Goal: Transaction & Acquisition: Purchase product/service

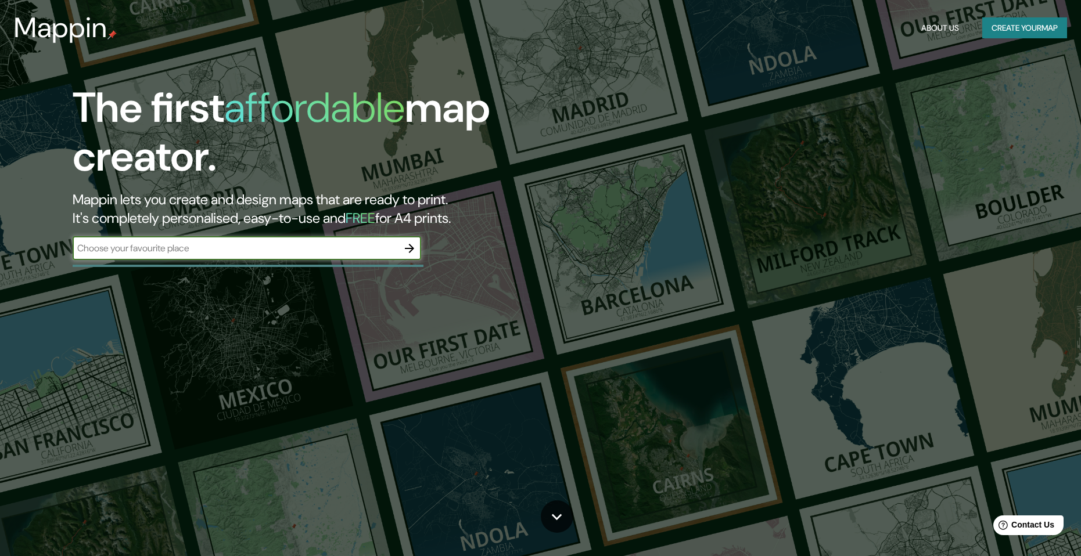
click at [189, 249] on input "text" at bounding box center [235, 248] width 325 height 13
type input "parque [PERSON_NAME]"
click at [407, 248] on icon "button" at bounding box center [409, 248] width 9 height 9
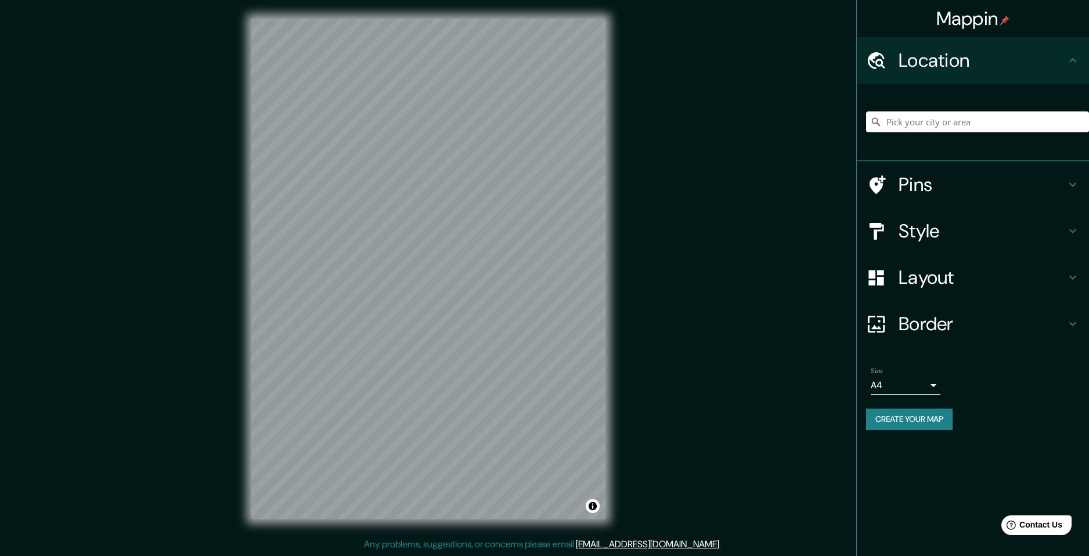
click at [930, 119] on input "Pick your city or area" at bounding box center [977, 121] width 223 height 21
click at [940, 111] on input "Pick your city or area" at bounding box center [977, 121] width 223 height 21
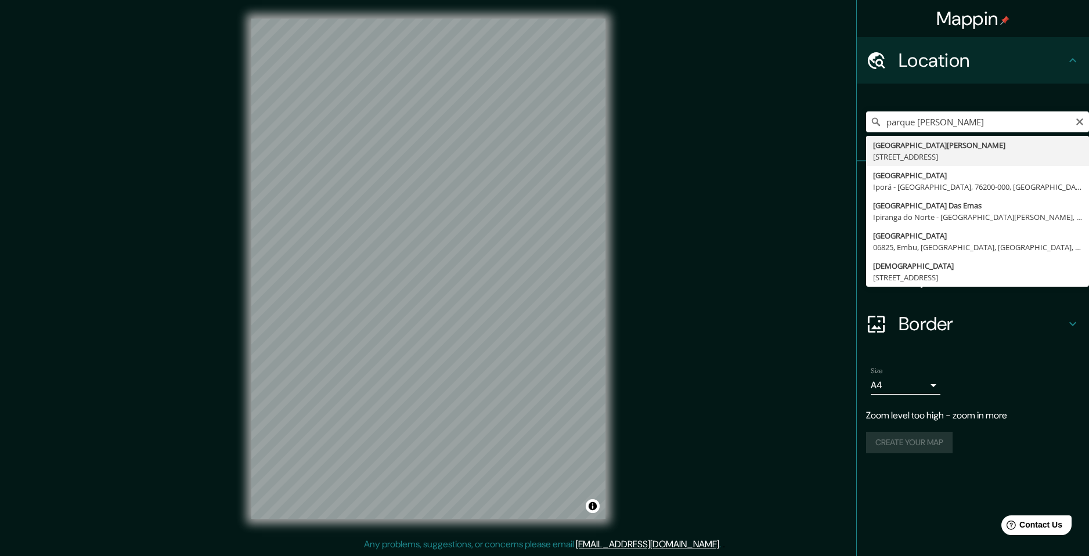
type input "[STREET_ADDRESS][PERSON_NAME]"
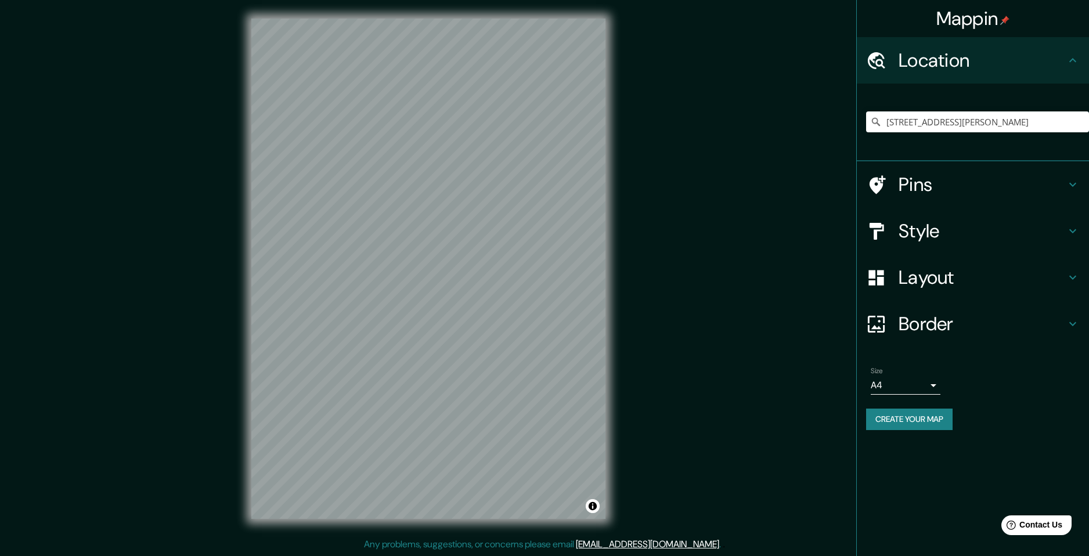
click at [1069, 182] on icon at bounding box center [1073, 185] width 14 height 14
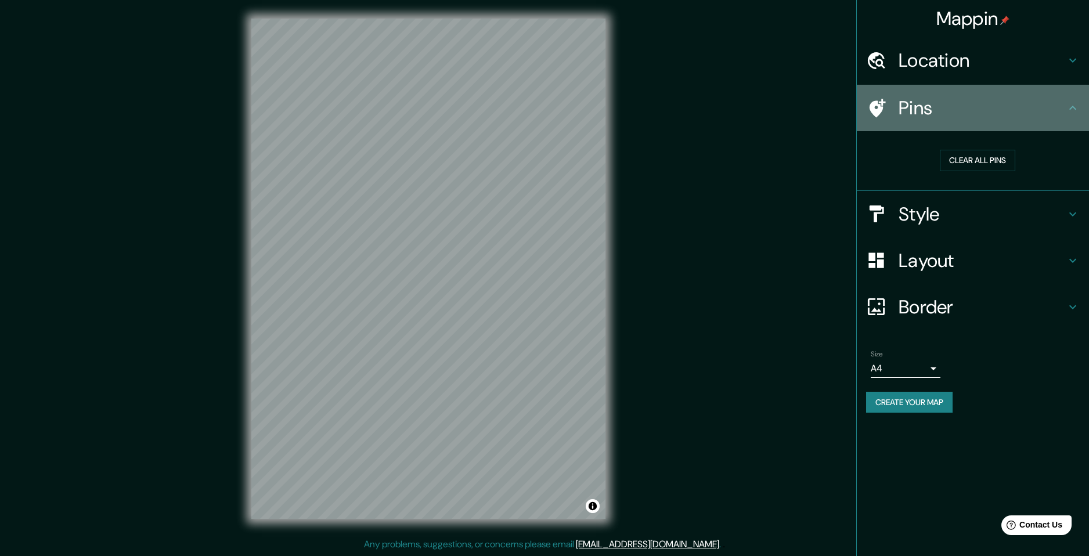
click at [1081, 106] on div "Pins" at bounding box center [973, 108] width 232 height 46
click at [1073, 108] on icon at bounding box center [1073, 108] width 14 height 14
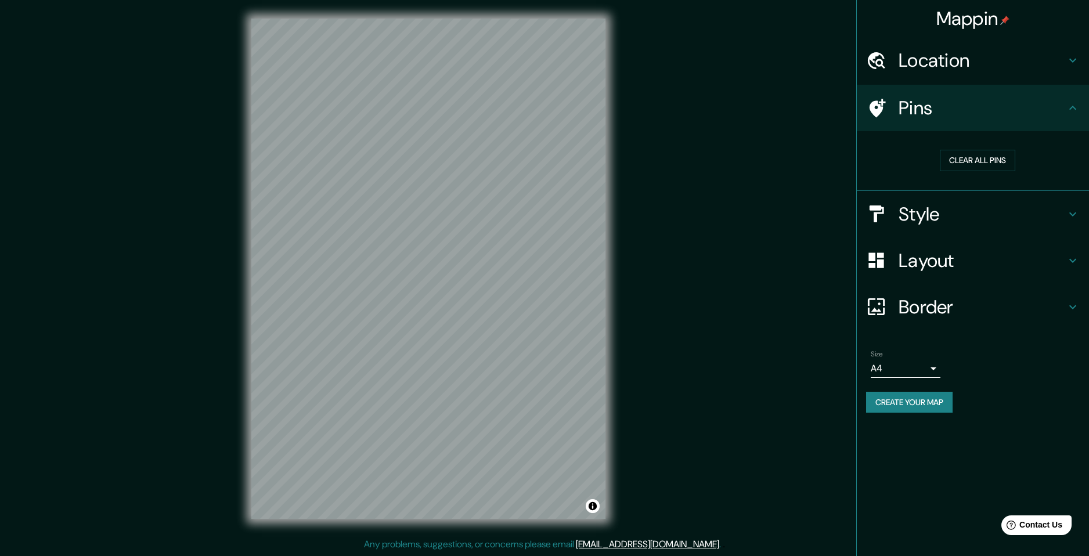
click at [1077, 209] on icon at bounding box center [1073, 214] width 14 height 14
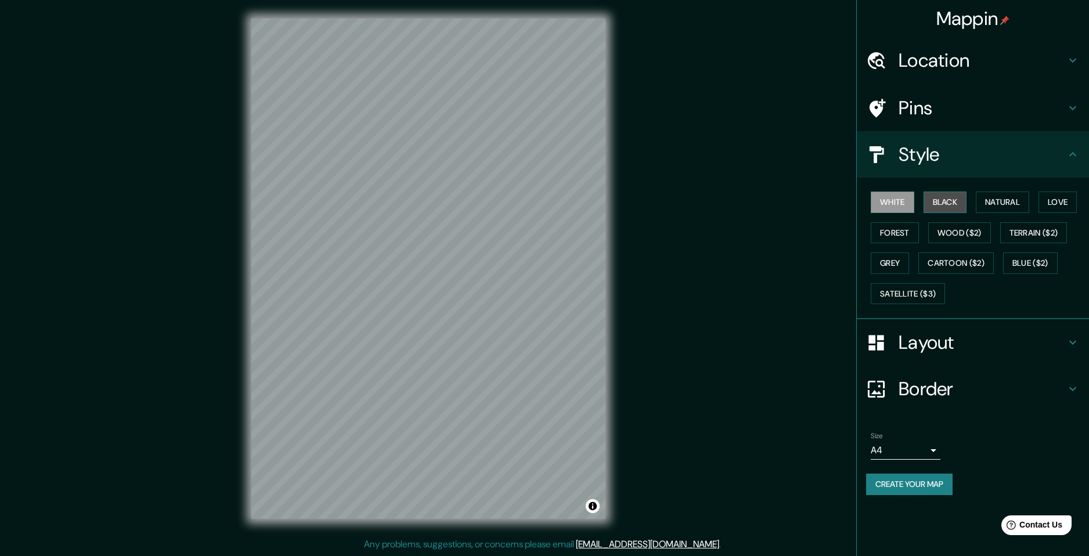
click at [945, 202] on button "Black" at bounding box center [946, 202] width 44 height 21
click at [1012, 202] on button "Natural" at bounding box center [1002, 202] width 53 height 21
click at [1060, 203] on button "Love" at bounding box center [1058, 202] width 38 height 21
click at [895, 236] on button "Forest" at bounding box center [895, 232] width 48 height 21
click at [956, 233] on button "Wood ($2)" at bounding box center [960, 232] width 63 height 21
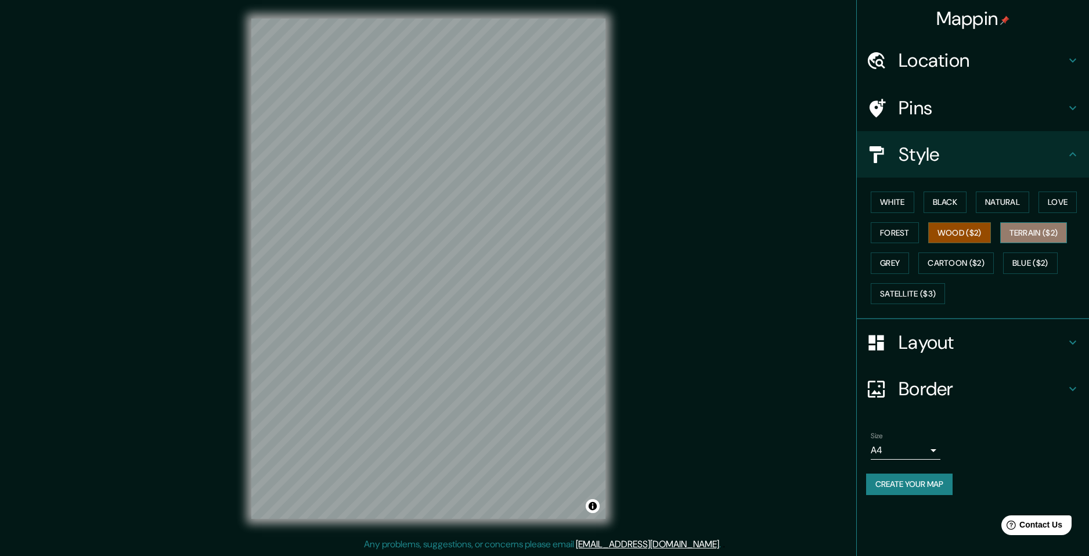
click at [1030, 233] on button "Terrain ($2)" at bounding box center [1034, 232] width 67 height 21
click at [889, 265] on button "Grey" at bounding box center [890, 263] width 38 height 21
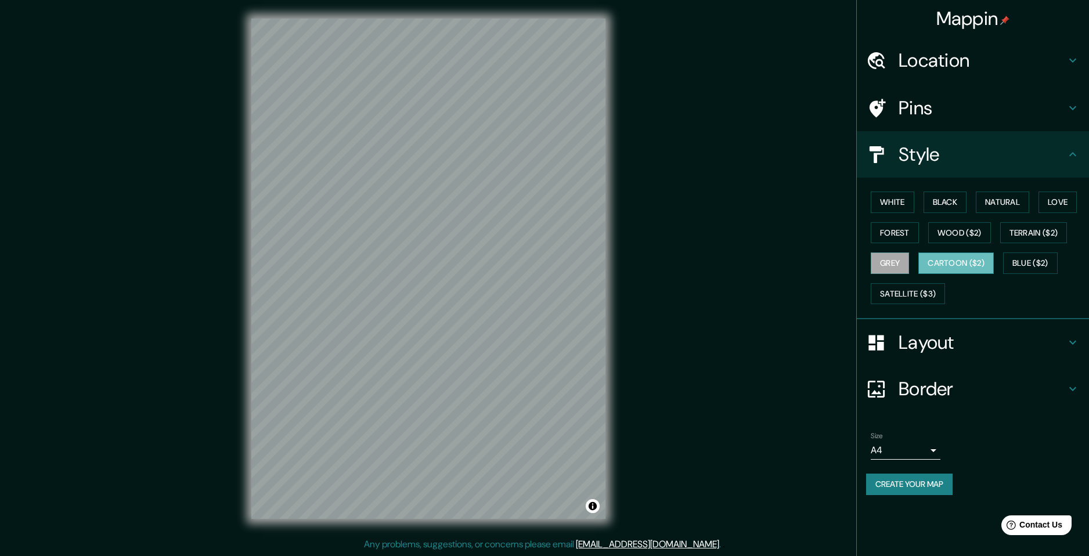
click at [965, 263] on button "Cartoon ($2)" at bounding box center [956, 263] width 75 height 21
click at [1035, 263] on button "Blue ($2)" at bounding box center [1030, 263] width 55 height 21
click at [901, 299] on button "Satellite ($3)" at bounding box center [908, 293] width 74 height 21
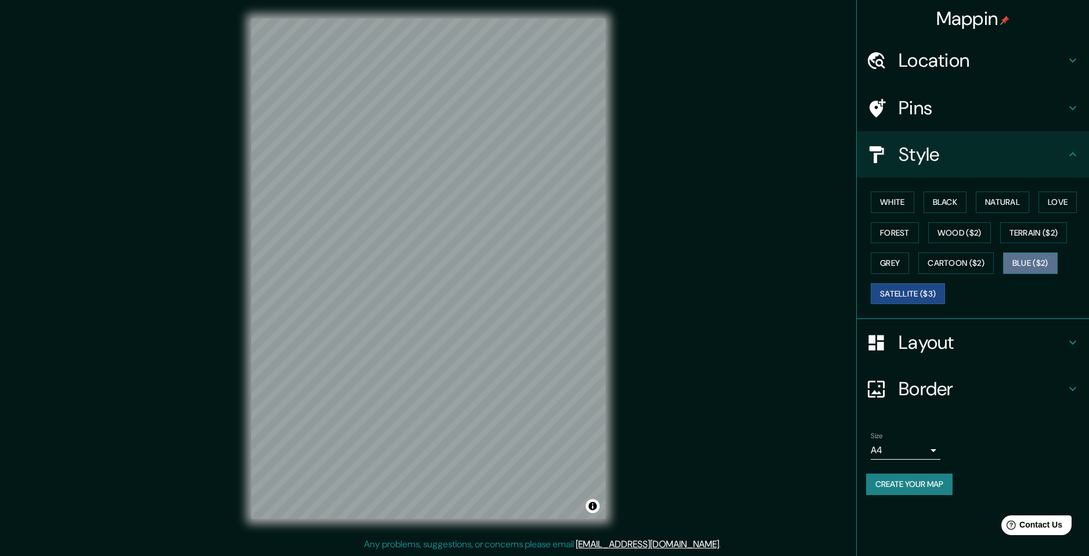
click at [1035, 261] on button "Blue ($2)" at bounding box center [1030, 263] width 55 height 21
click at [873, 199] on div "White Black Natural Love Forest Wood ($2) Terrain ($2) Grey Cartoon ($2) Blue (…" at bounding box center [977, 248] width 223 height 122
click at [886, 200] on button "White" at bounding box center [893, 202] width 44 height 21
click at [1078, 335] on div "Layout" at bounding box center [973, 342] width 232 height 46
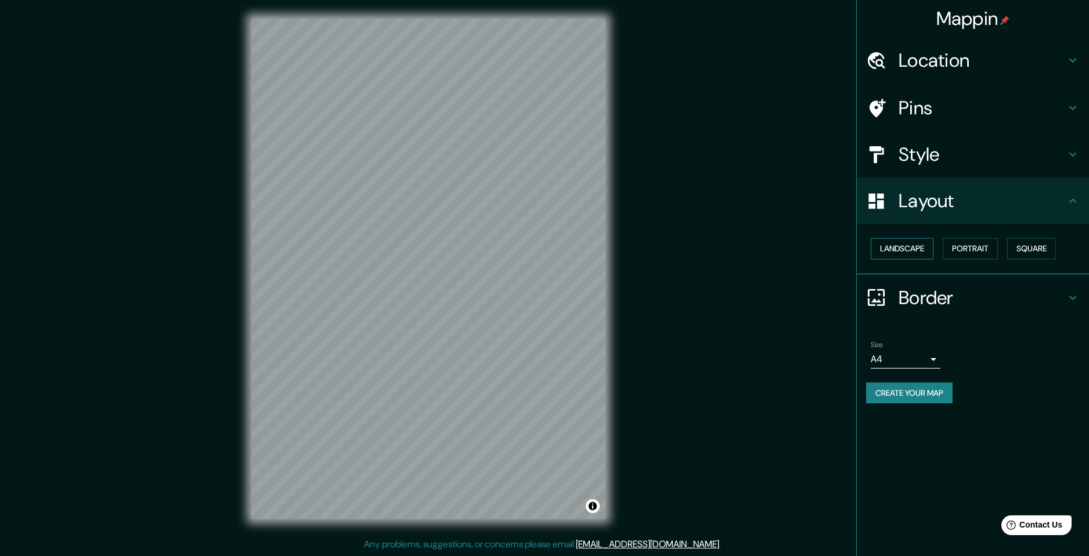
drag, startPoint x: 914, startPoint y: 252, endPoint x: 927, endPoint y: 252, distance: 13.4
click at [913, 252] on button "Landscape" at bounding box center [902, 248] width 63 height 21
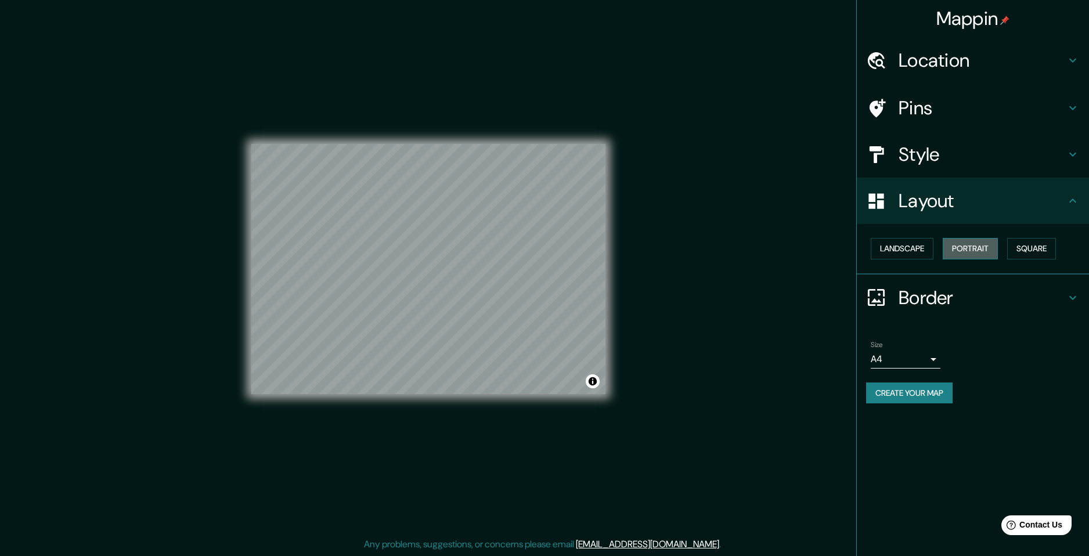
click at [973, 251] on button "Portrait" at bounding box center [970, 248] width 55 height 21
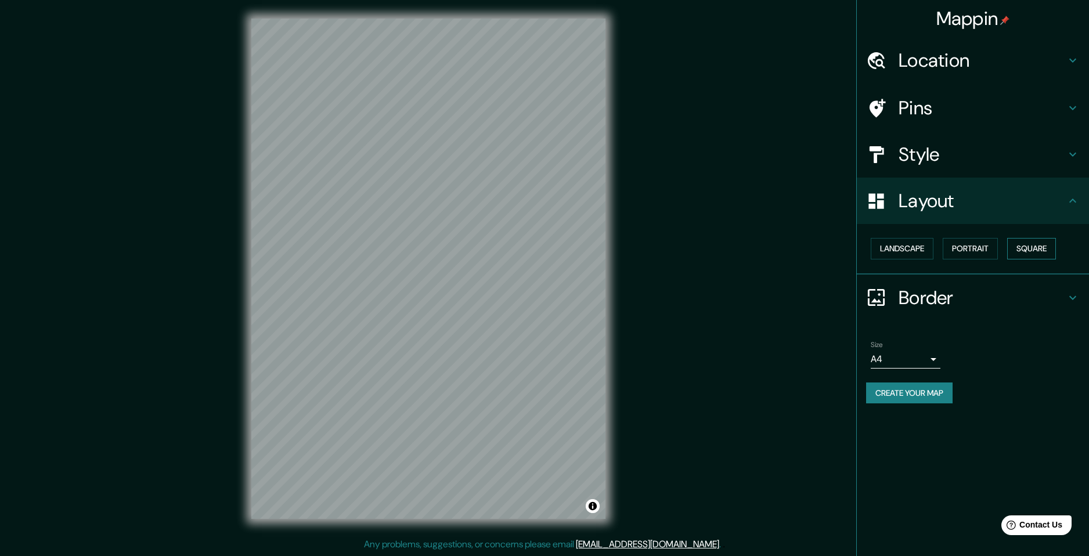
click at [1026, 250] on button "Square" at bounding box center [1032, 248] width 49 height 21
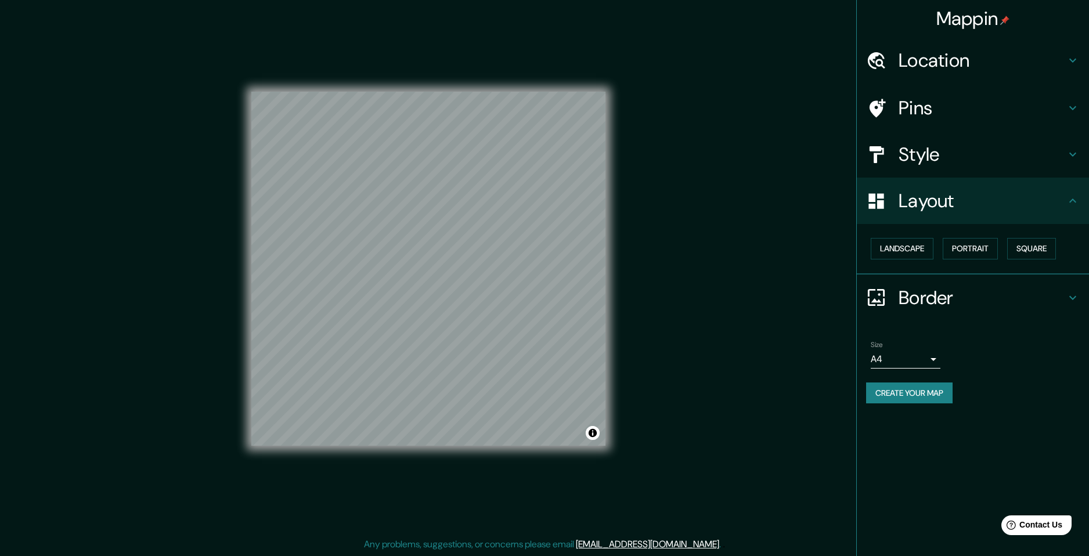
click at [937, 356] on body "Mappin Location [GEOGRAPHIC_DATA][PERSON_NAME], [STREET_ADDRESS] Pins Style Lay…" at bounding box center [544, 278] width 1089 height 556
click at [909, 405] on li "A3" at bounding box center [906, 404] width 70 height 21
click at [935, 354] on body "Mappin Location [GEOGRAPHIC_DATA][PERSON_NAME], [STREET_ADDRESS] Pins Style Lay…" at bounding box center [544, 278] width 1089 height 556
click at [913, 383] on li "A4" at bounding box center [906, 383] width 70 height 21
type input "single"
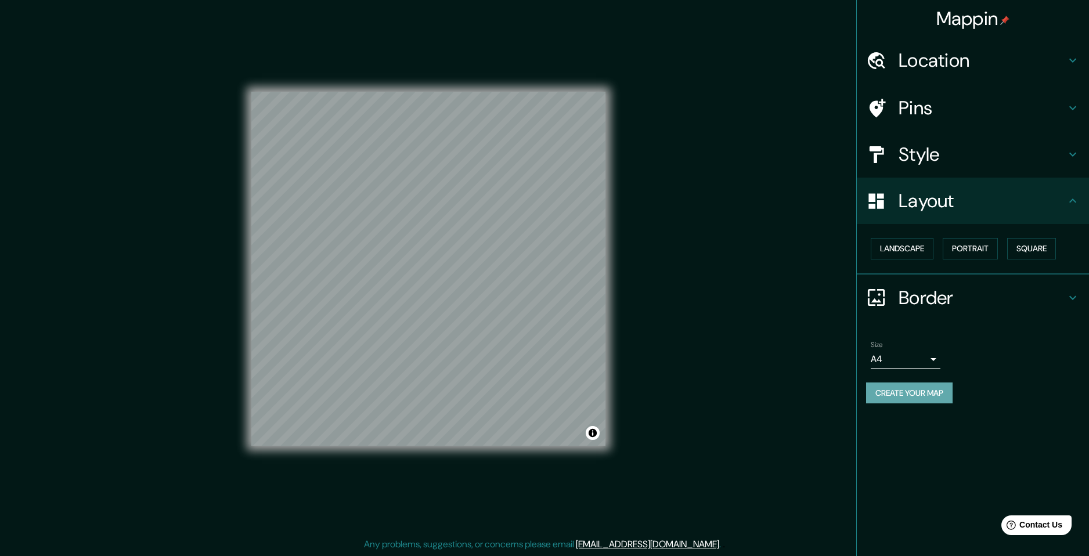
click at [913, 394] on button "Create your map" at bounding box center [909, 393] width 87 height 21
click at [897, 393] on button "Create your map" at bounding box center [909, 393] width 87 height 21
click at [670, 223] on div "Mappin Location [GEOGRAPHIC_DATA][PERSON_NAME], [STREET_ADDRESS] Pins Style Lay…" at bounding box center [544, 278] width 1089 height 556
click at [498, 239] on div at bounding box center [499, 237] width 9 height 9
